Goal: Transaction & Acquisition: Purchase product/service

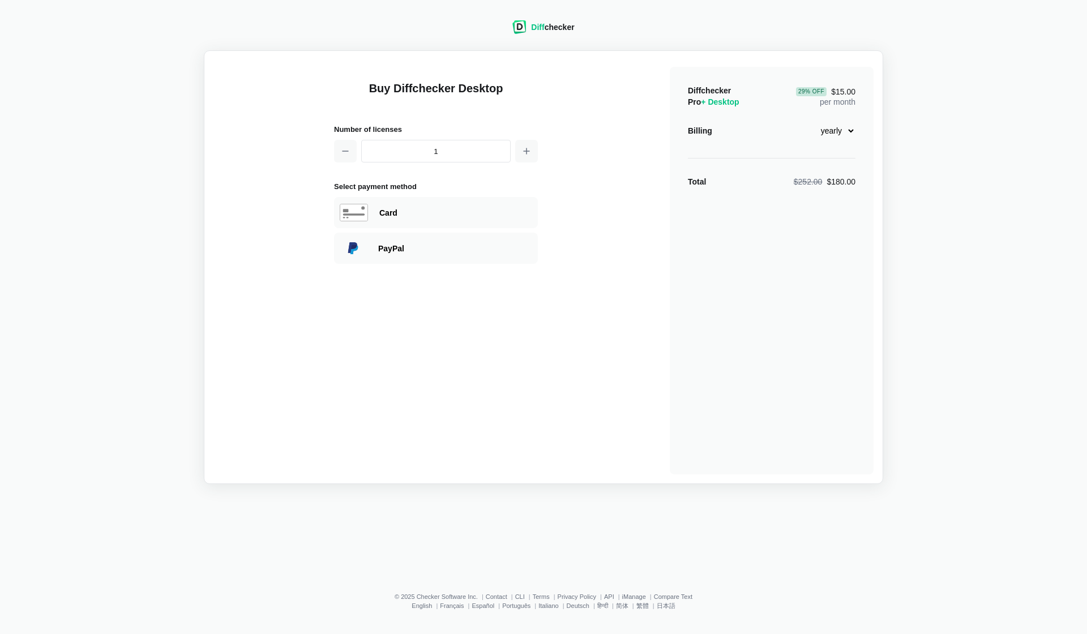
select select "desktop-monthly-21"
click at [500, 219] on div "Card" at bounding box center [436, 212] width 204 height 31
select select "[GEOGRAPHIC_DATA]"
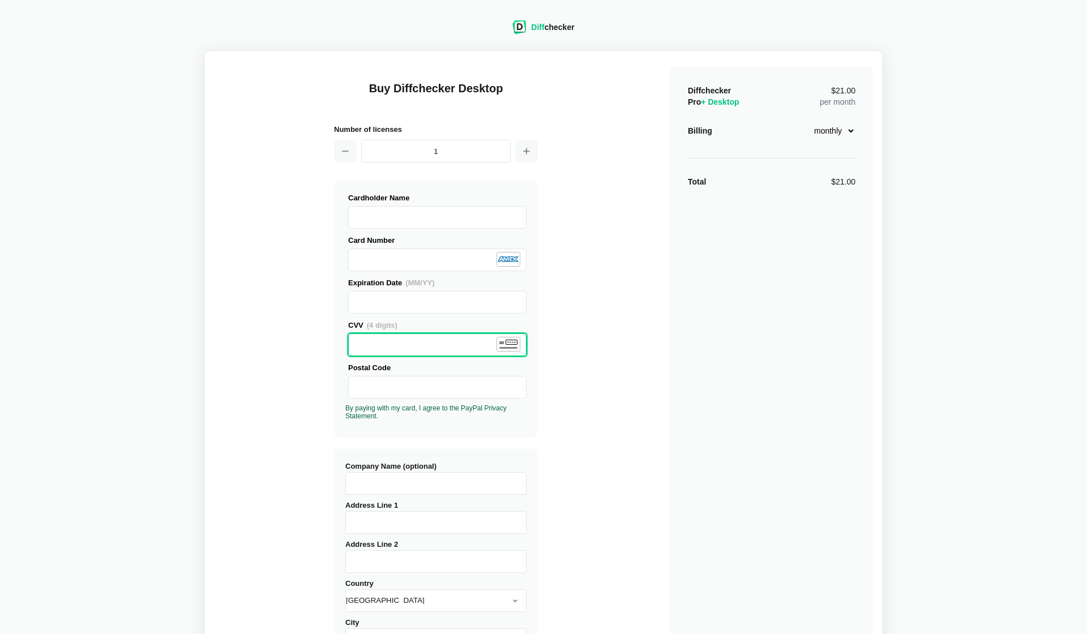
click at [414, 408] on div "Expiration Date (MM/YY) CVV (4 digits) Postal Code" at bounding box center [435, 349] width 181 height 144
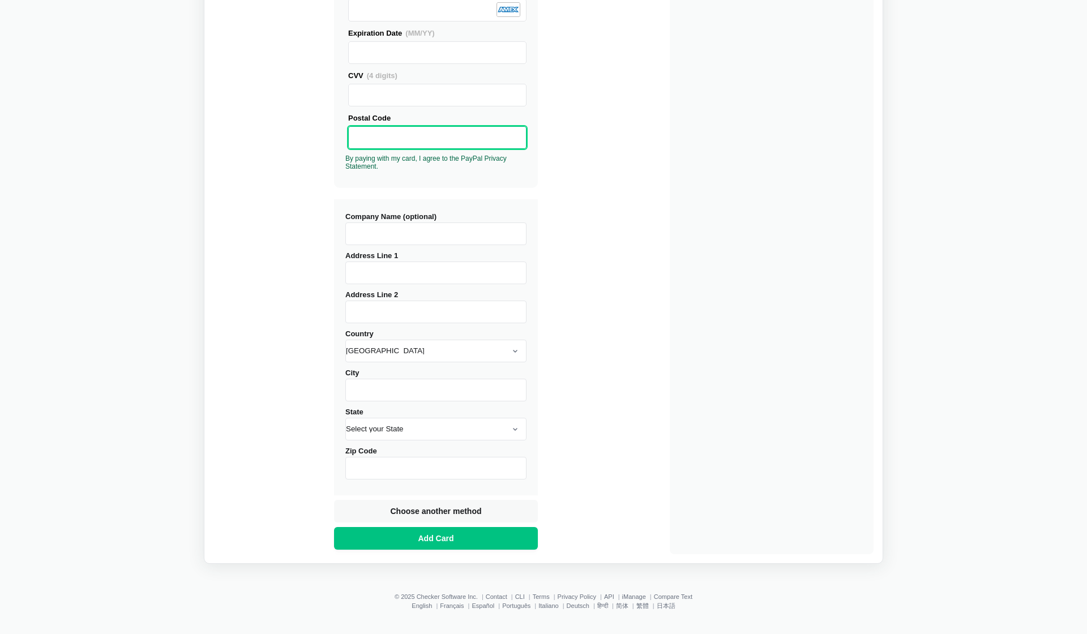
scroll to position [249, 0]
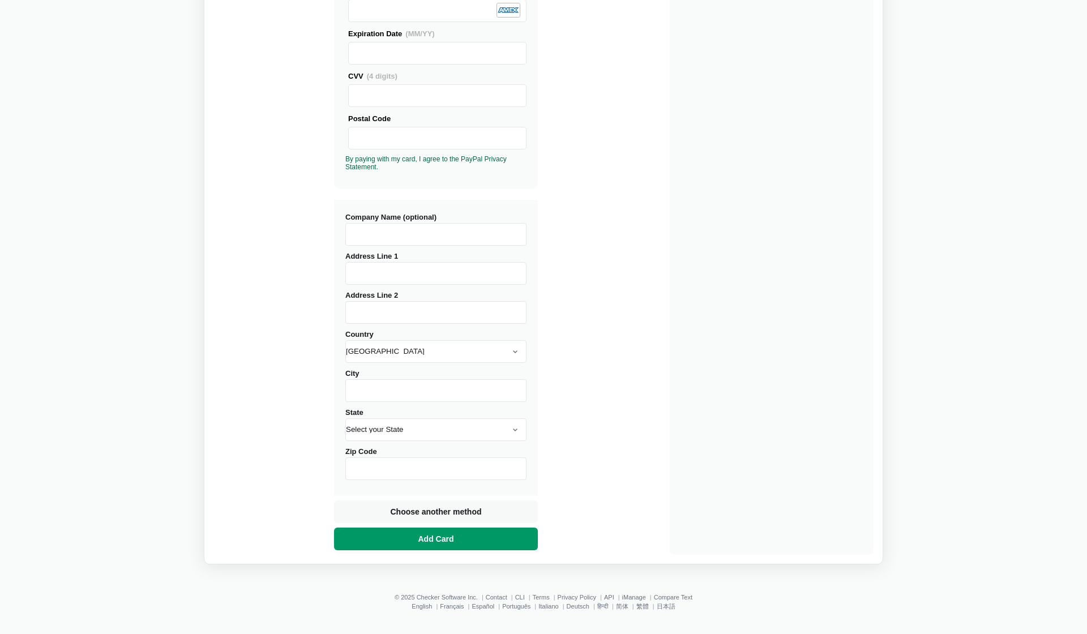
click at [452, 537] on span "Add Card" at bounding box center [436, 538] width 40 height 11
type input "Brasilia 2911"
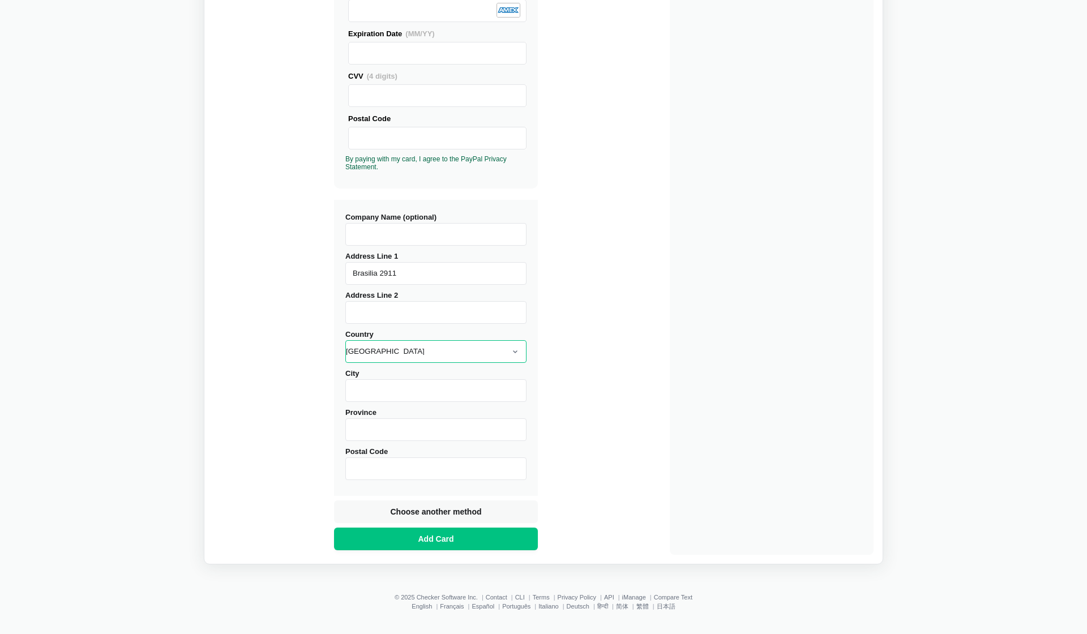
select select "[GEOGRAPHIC_DATA]"
type input "[GEOGRAPHIC_DATA]"
type input "Colomos Providencia"
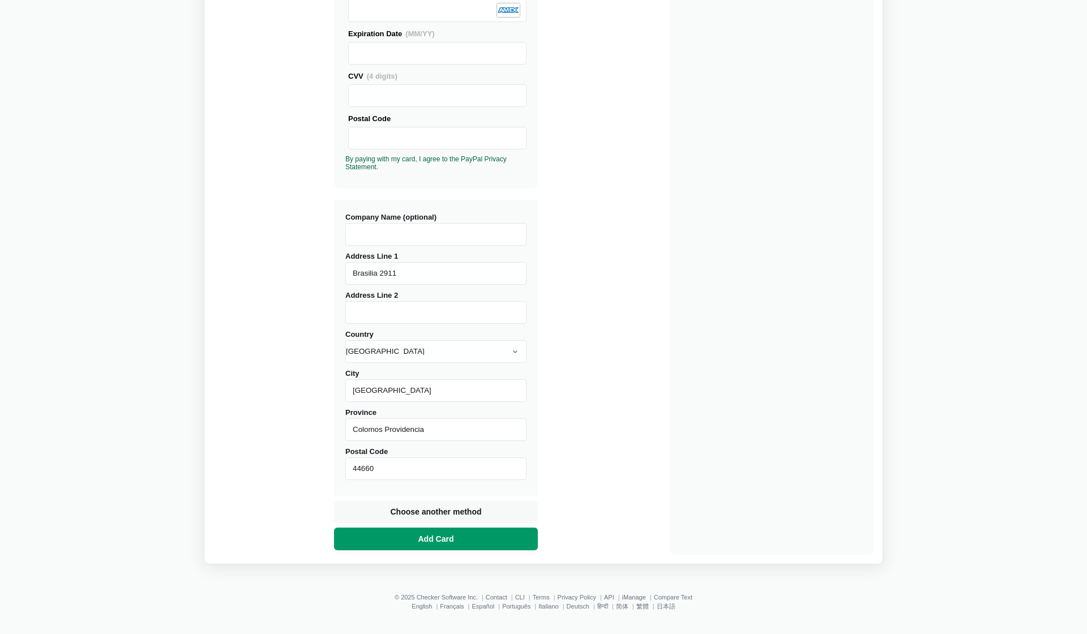
type input "44660"
click at [472, 532] on button "Add Card" at bounding box center [436, 539] width 204 height 23
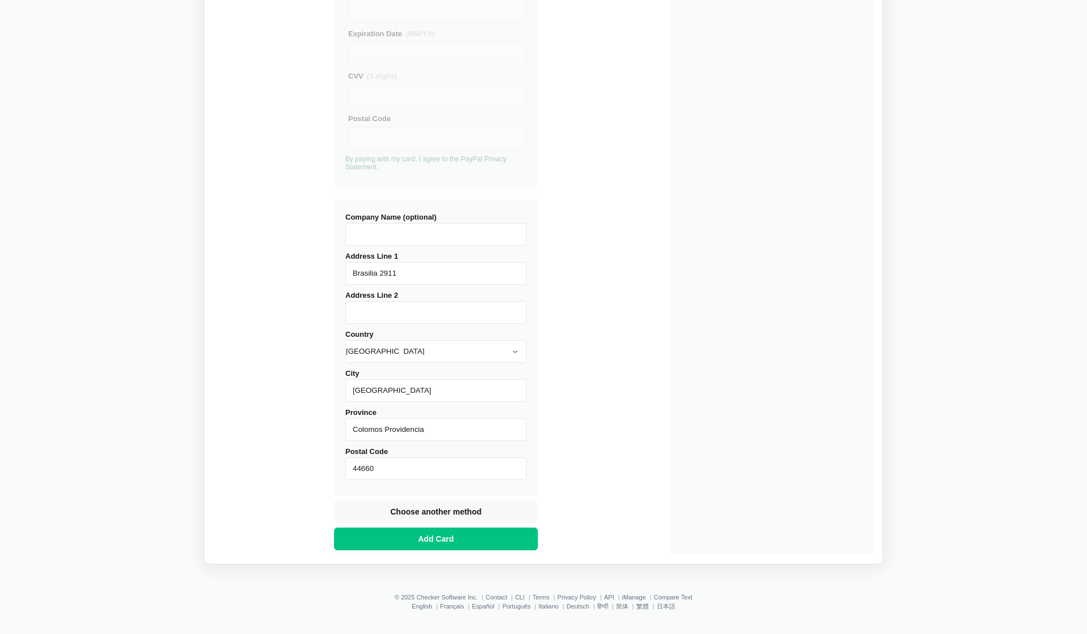
scroll to position [0, 0]
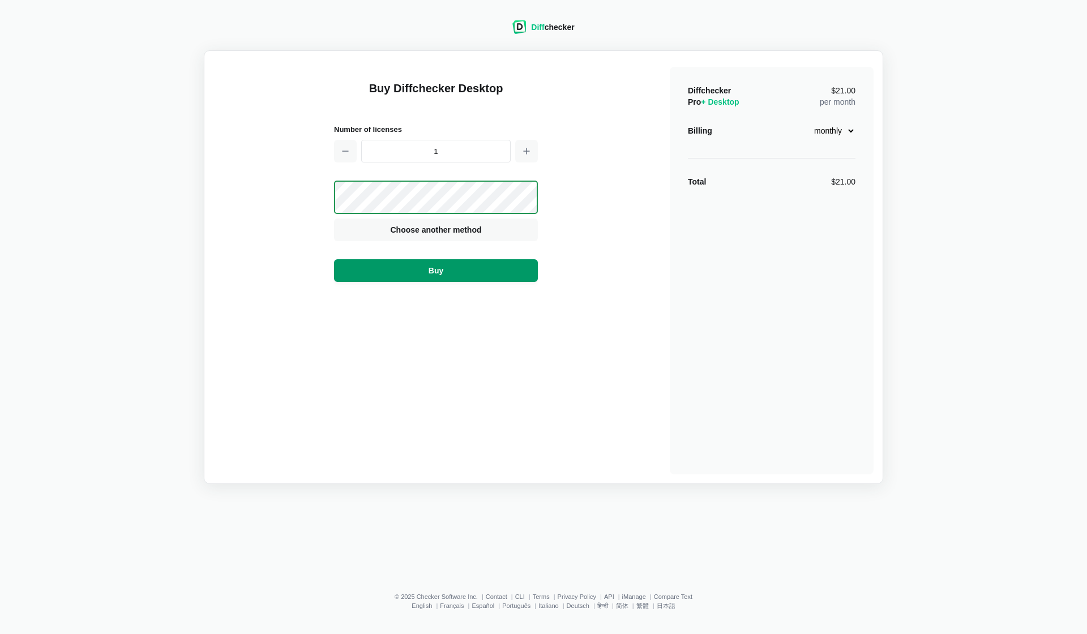
click at [480, 274] on button "Buy" at bounding box center [436, 270] width 204 height 23
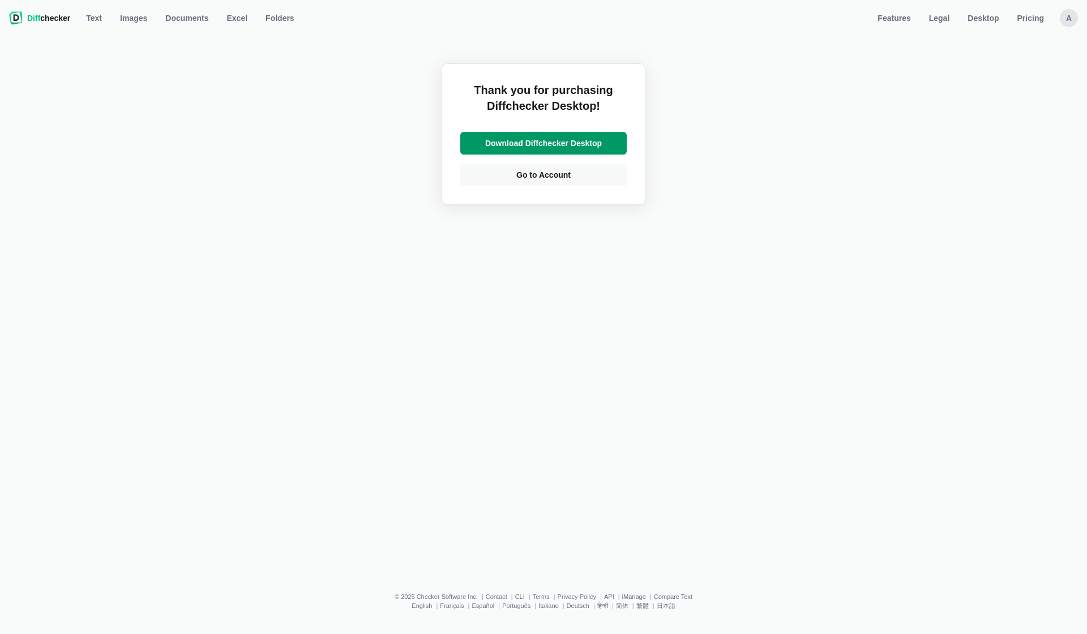
click at [548, 144] on span "Download Diffchecker Desktop" at bounding box center [543, 143] width 121 height 11
